Goal: Task Accomplishment & Management: Manage account settings

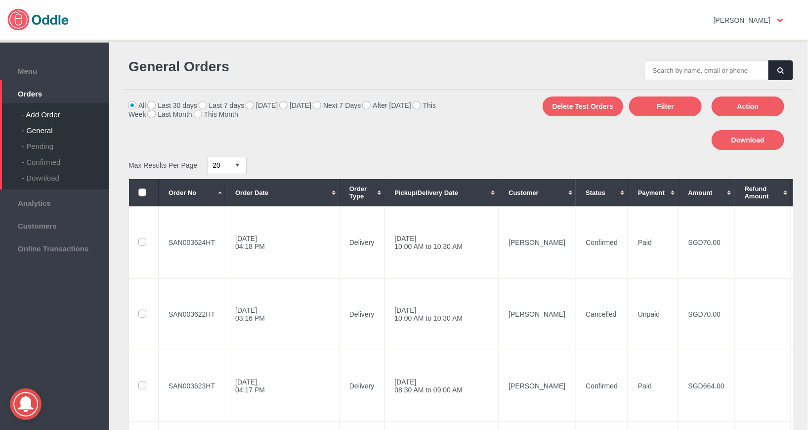
click at [44, 119] on div "- Add Order" at bounding box center [65, 111] width 87 height 16
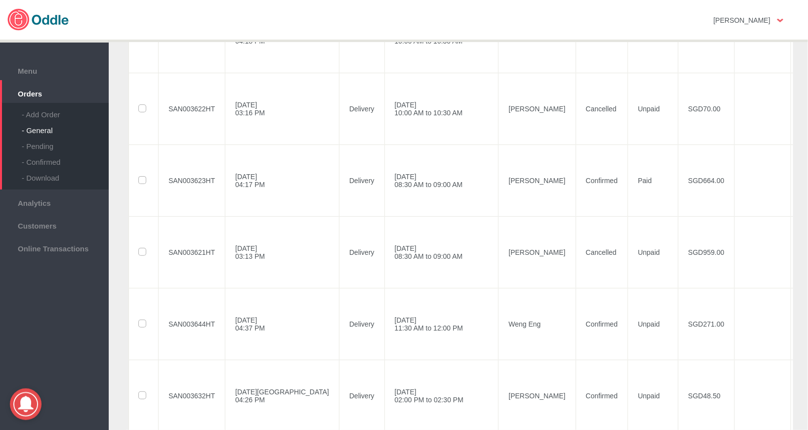
scroll to position [281, 0]
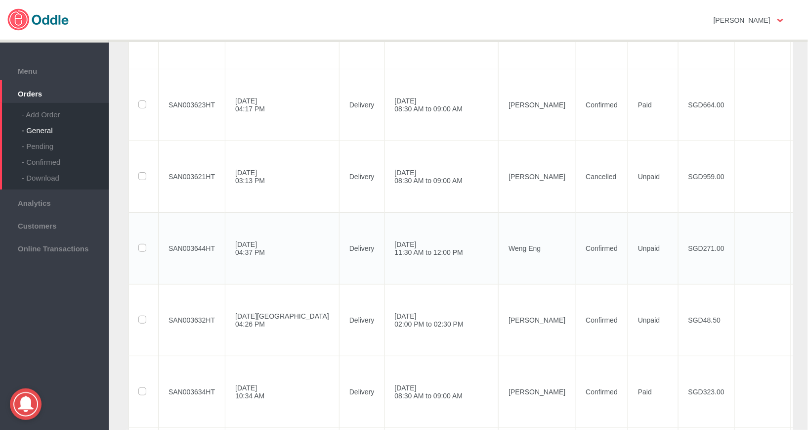
click at [143, 250] on label at bounding box center [143, 248] width 9 height 8
click at [0, 0] on input "checkbox" at bounding box center [0, 0] width 0 height 0
click at [628, 244] on td "Unpaid" at bounding box center [653, 248] width 50 height 72
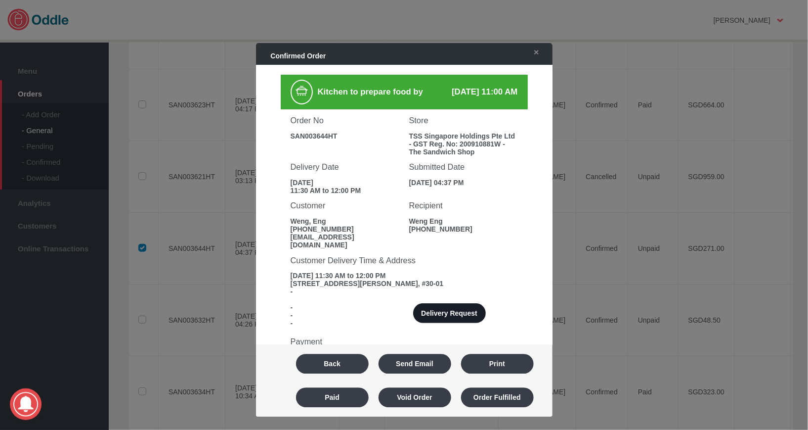
click at [453, 313] on button "Delivery Request" at bounding box center [449, 314] width 73 height 20
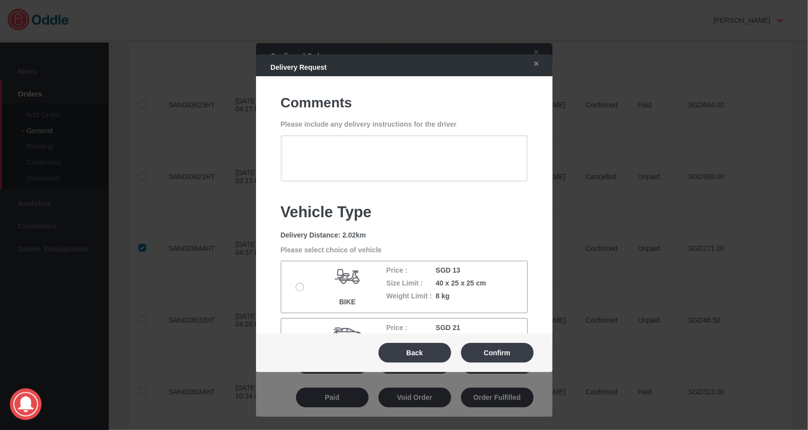
click at [296, 287] on label at bounding box center [301, 287] width 10 height 8
click at [0, 0] on input "radio" at bounding box center [0, 0] width 0 height 0
click at [503, 355] on button "Confirm" at bounding box center [497, 353] width 73 height 20
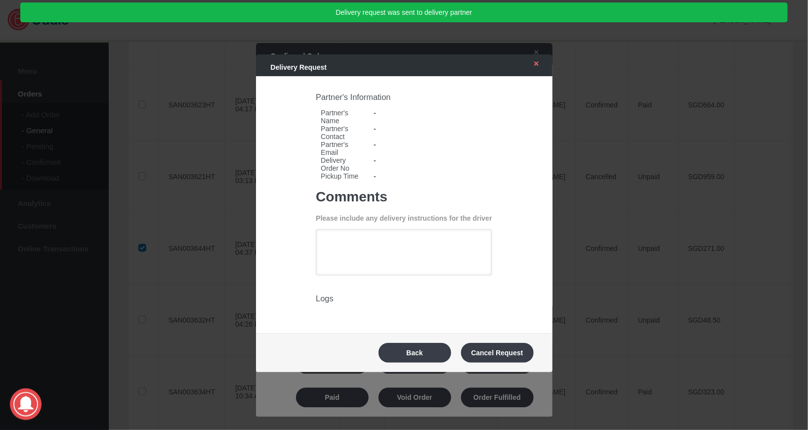
click at [539, 62] on link "✕" at bounding box center [534, 64] width 21 height 18
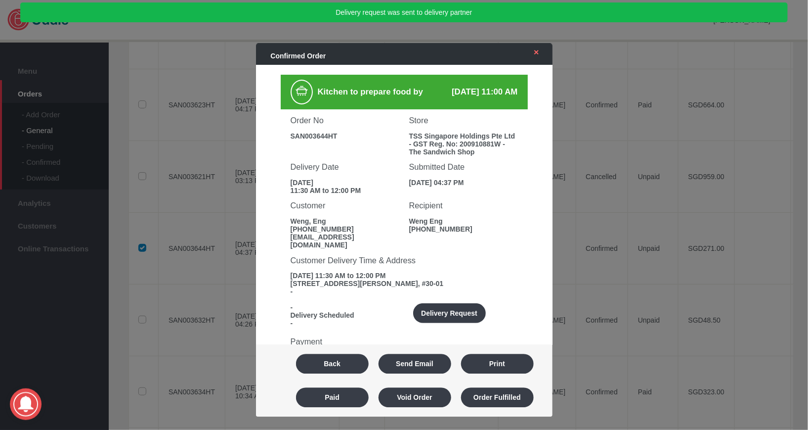
click at [541, 48] on link "✕" at bounding box center [534, 53] width 21 height 18
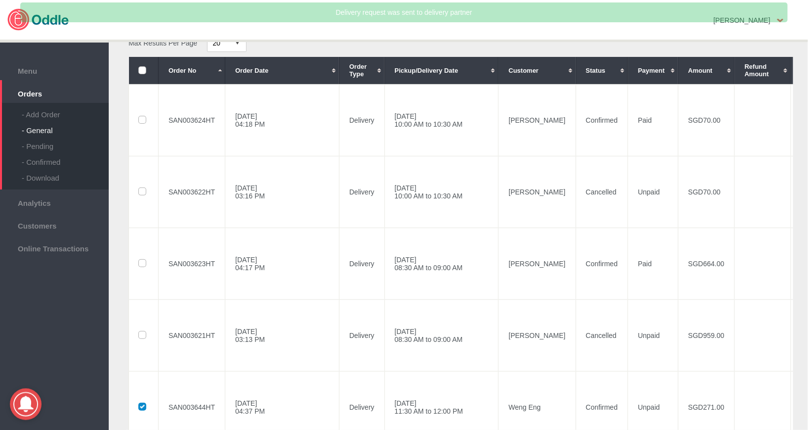
scroll to position [0, 0]
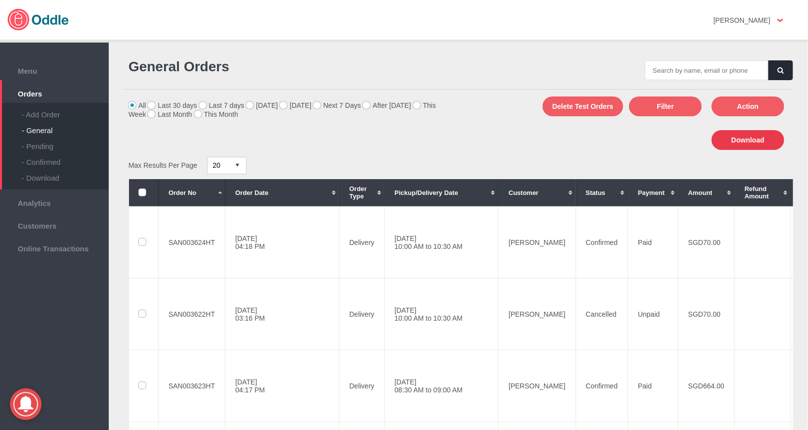
click at [764, 146] on button "Download" at bounding box center [748, 140] width 73 height 20
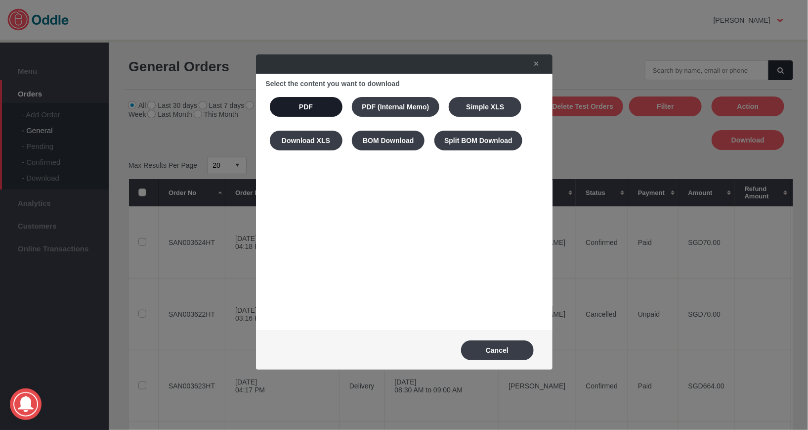
click at [314, 108] on button "PDF" at bounding box center [306, 107] width 73 height 20
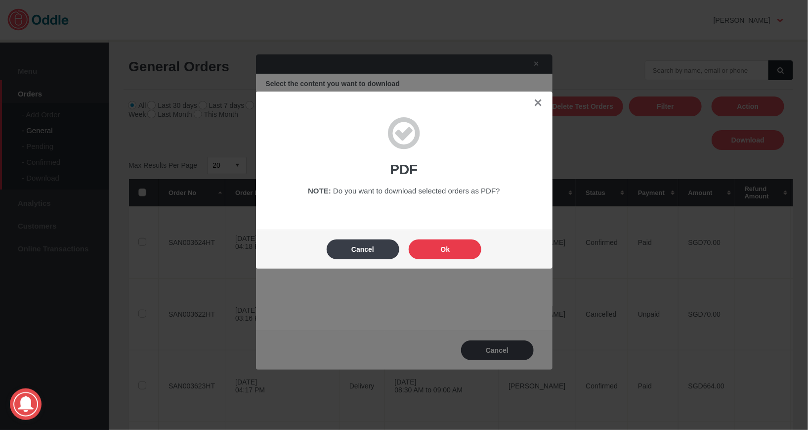
click at [464, 241] on button "Ok" at bounding box center [445, 249] width 73 height 20
